Goal: Task Accomplishment & Management: Complete application form

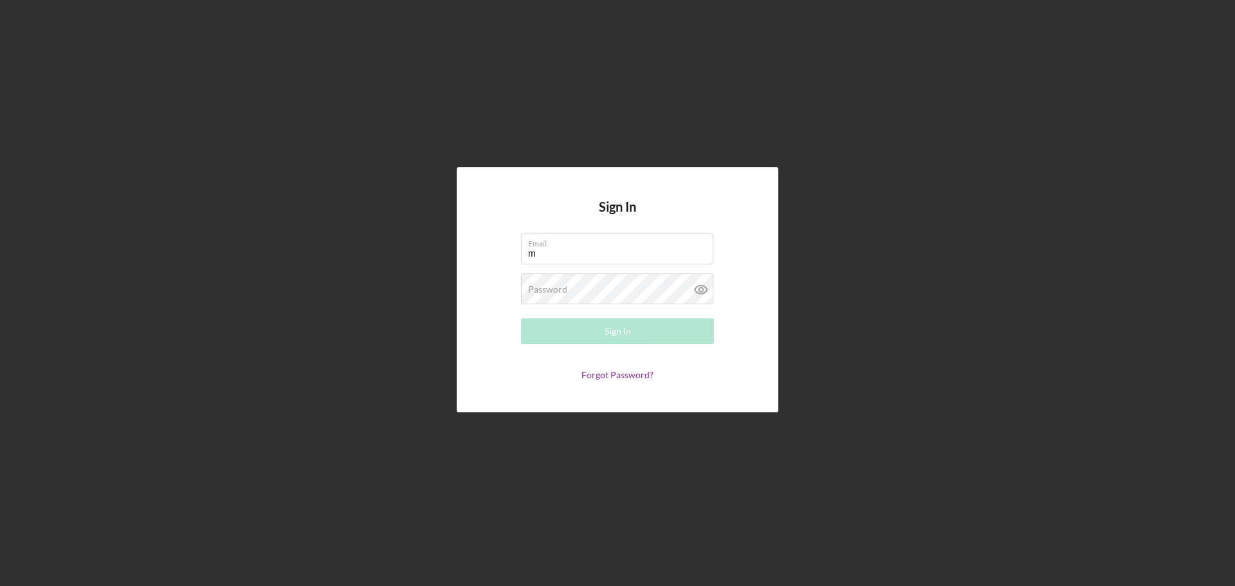
type input "[EMAIL_ADDRESS][DOMAIN_NAME]"
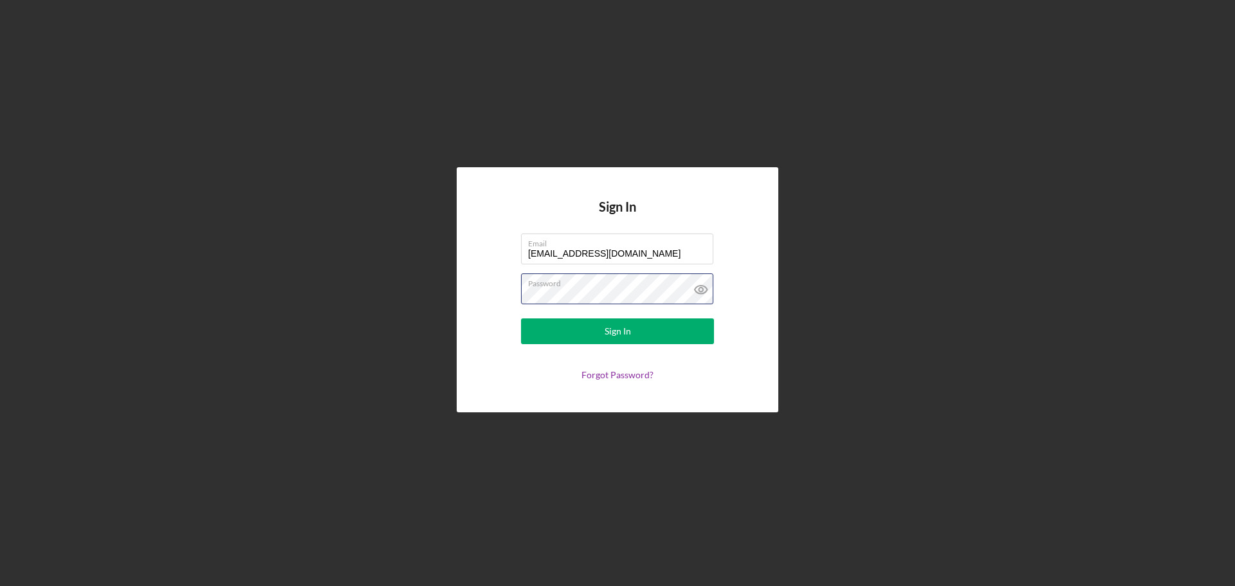
click at [521, 318] on button "Sign In" at bounding box center [617, 331] width 193 height 26
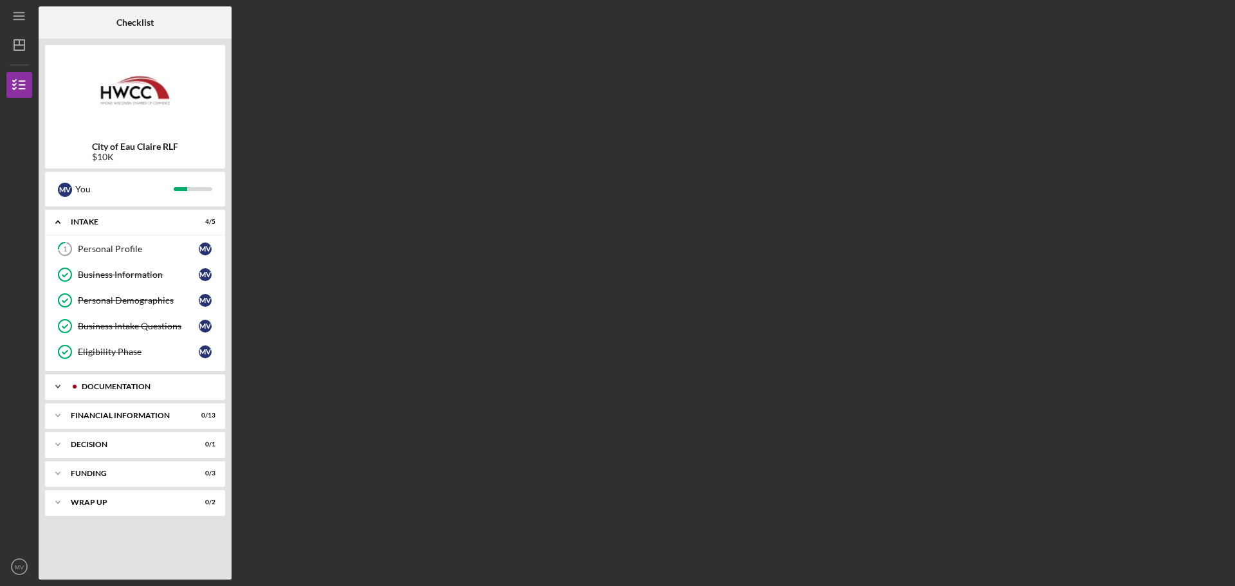
click at [122, 387] on div "Documentation" at bounding box center [145, 387] width 127 height 8
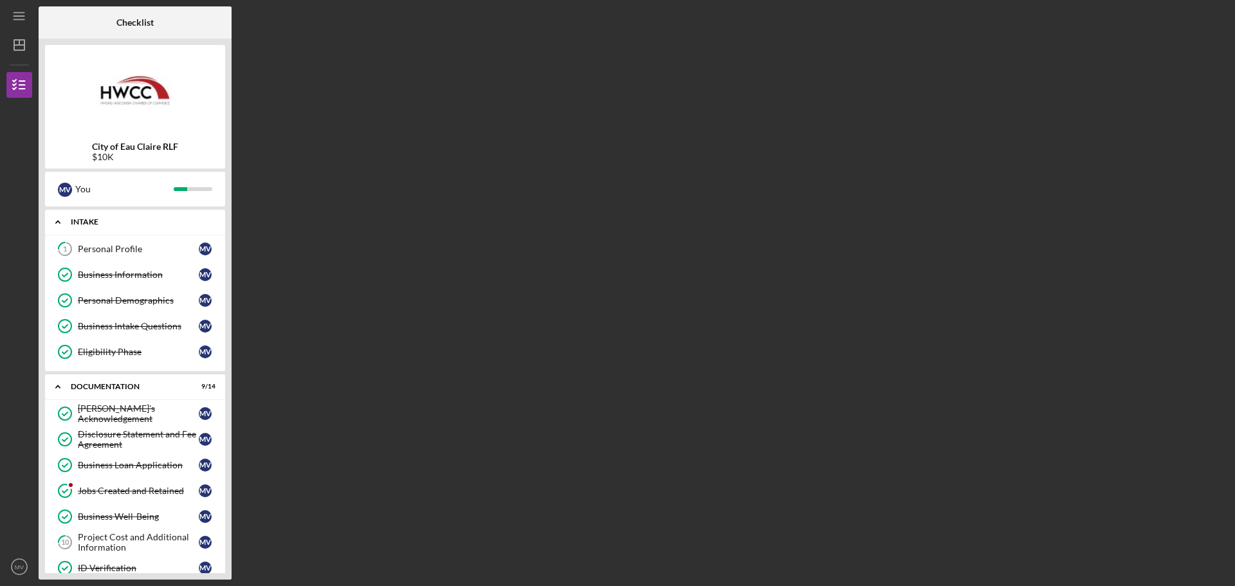
click at [127, 225] on div "Intake" at bounding box center [140, 222] width 138 height 8
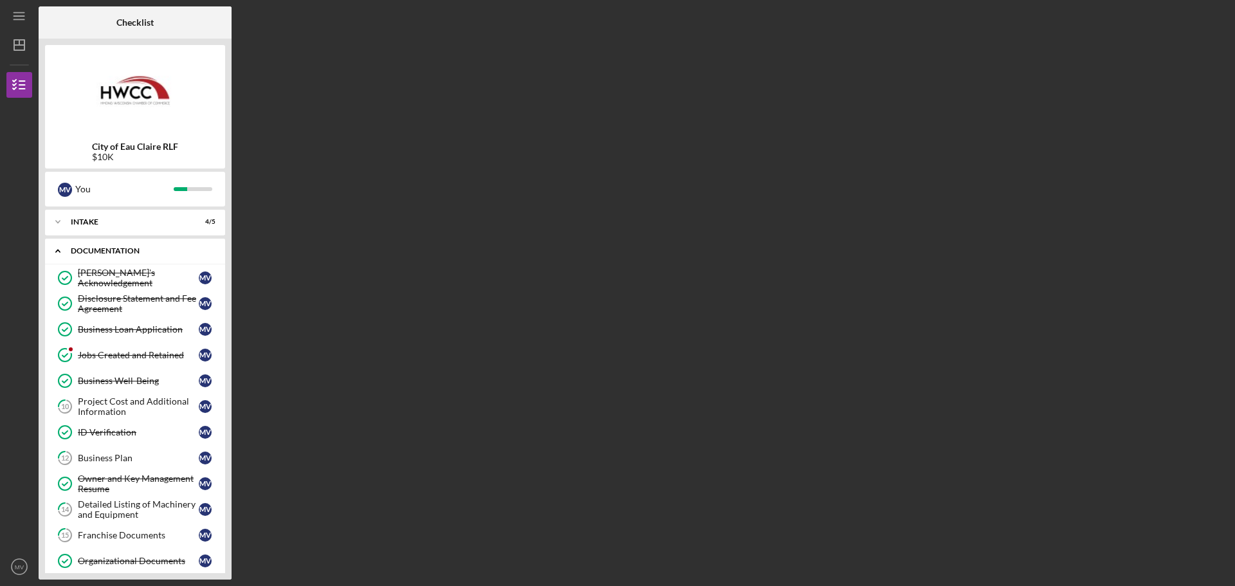
click at [139, 243] on div "Icon/Expander Documentation 9 / 14" at bounding box center [135, 251] width 180 height 26
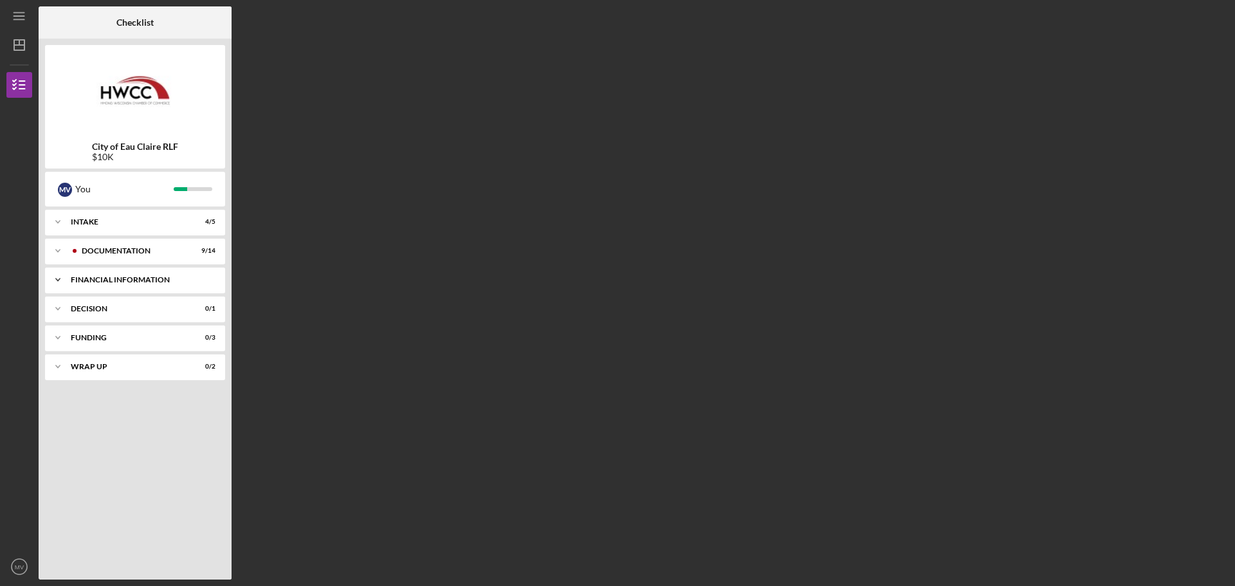
click at [130, 281] on div "Financial Information" at bounding box center [140, 280] width 138 height 8
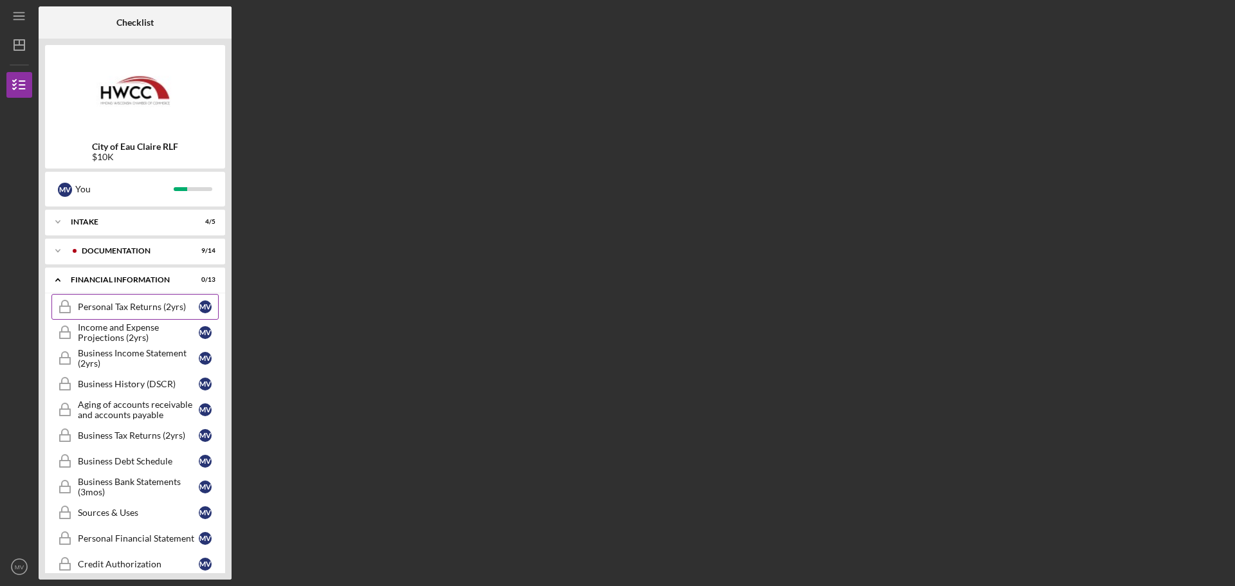
click at [134, 308] on div "Personal Tax Returns (2yrs)" at bounding box center [138, 307] width 121 height 10
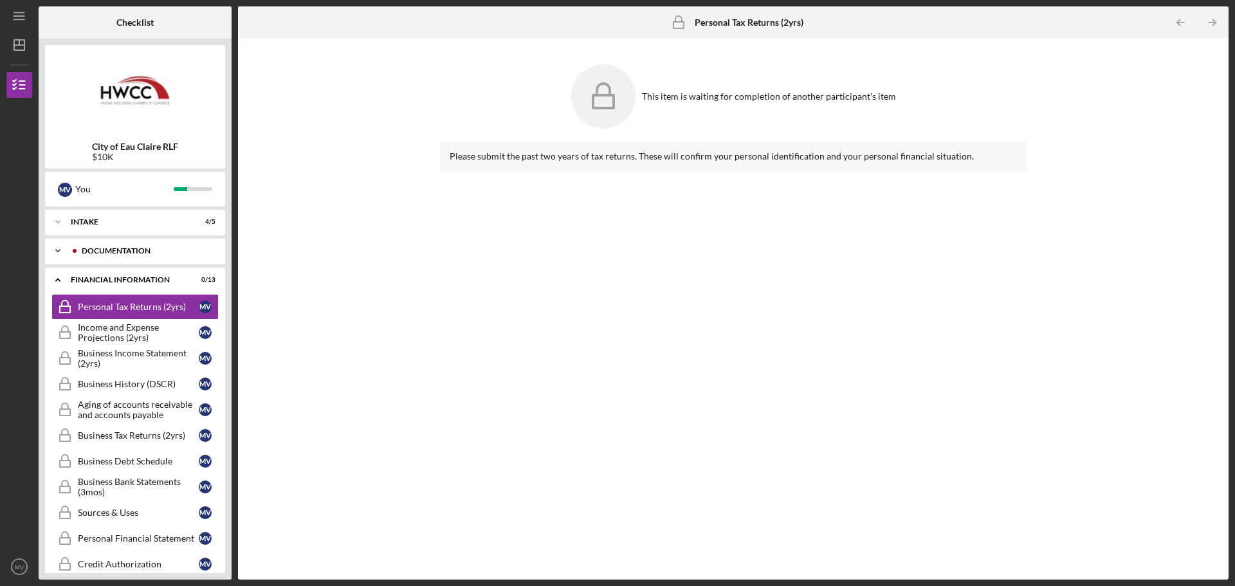
click at [133, 249] on div "Documentation" at bounding box center [145, 251] width 127 height 8
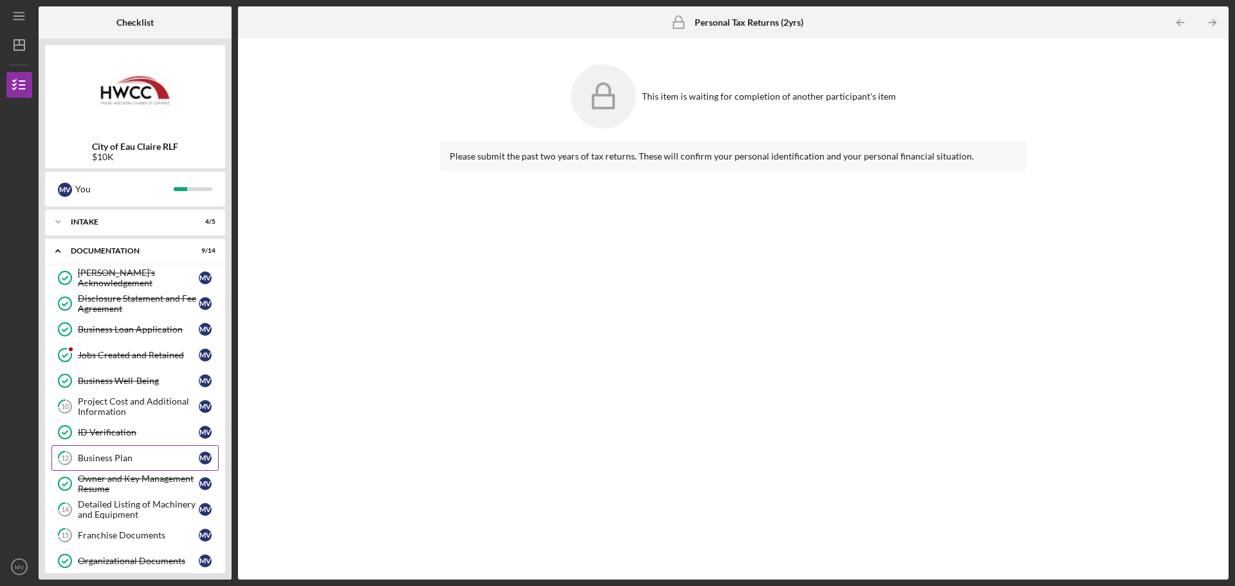
click at [118, 464] on link "12 Business Plan M V" at bounding box center [134, 458] width 167 height 26
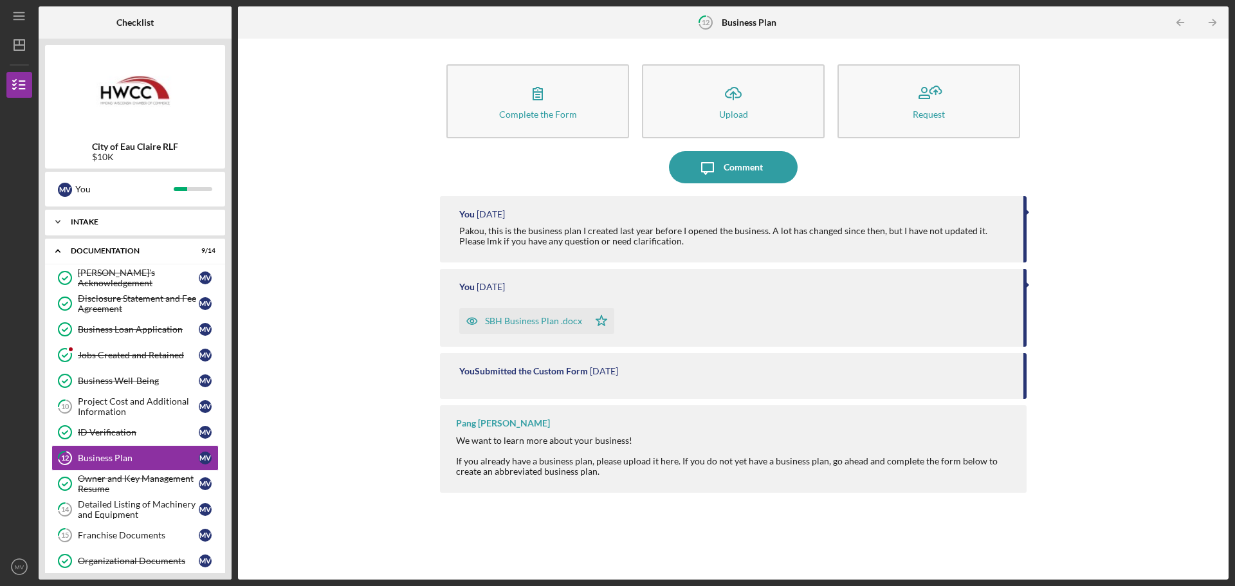
click at [179, 226] on div "Icon/Expander Intake 4 / 5" at bounding box center [135, 222] width 180 height 26
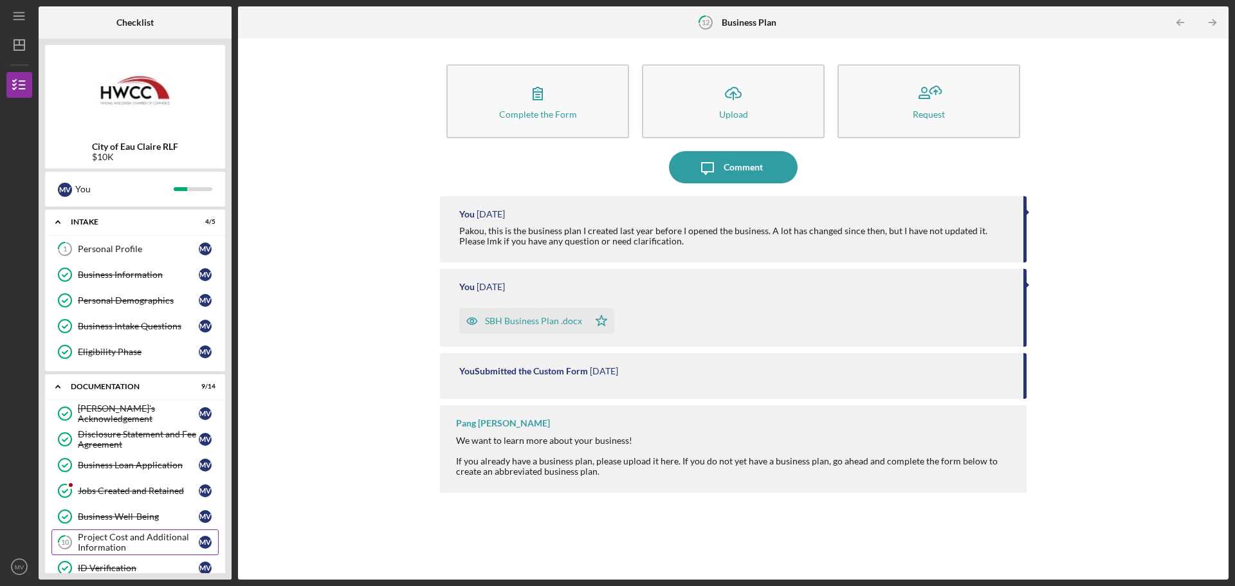
click at [165, 542] on div "Project Cost and Additional Information" at bounding box center [138, 542] width 121 height 21
